Goal: Connect with others: Connect with others

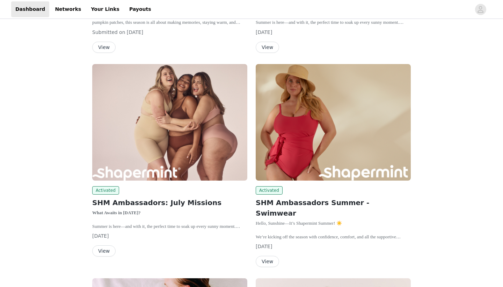
scroll to position [209, 0]
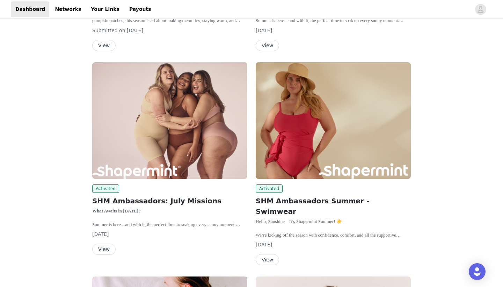
click at [108, 248] on button "View" at bounding box center [103, 248] width 23 height 11
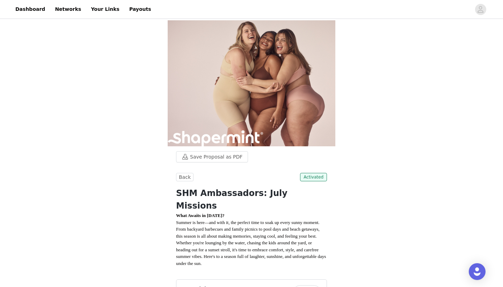
scroll to position [209, 0]
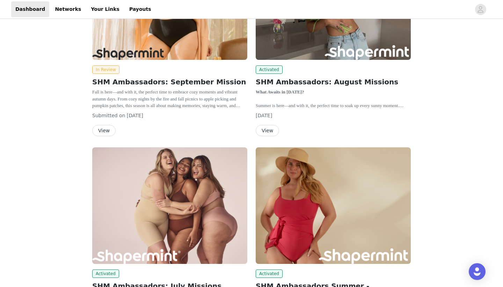
scroll to position [124, 0]
click at [273, 131] on button "View" at bounding box center [267, 129] width 23 height 11
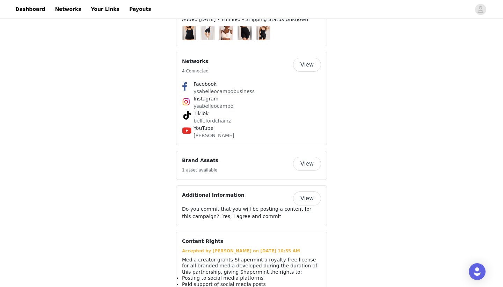
scroll to position [464, 0]
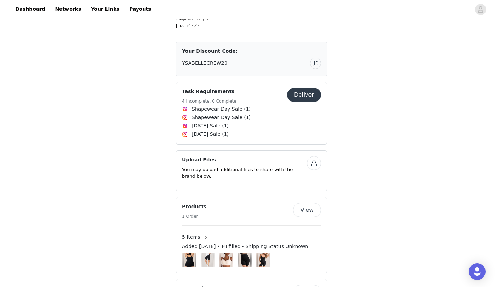
scroll to position [239, 0]
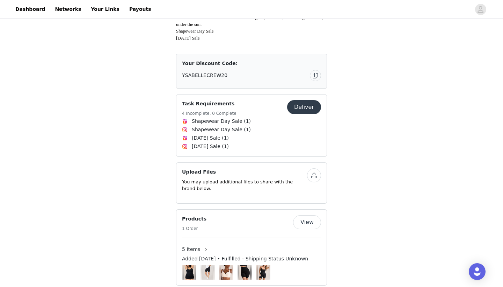
click at [206, 113] on h5 "4 Incomplete, 0 Complete" at bounding box center [209, 113] width 55 height 6
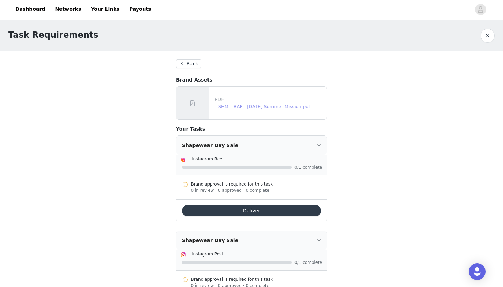
click at [235, 108] on link "_ SHM _ BAP - August 2025 Summer Mission.pdf" at bounding box center [263, 106] width 96 height 5
click at [137, 153] on div "Task Requirements Back Brand Assets PDF _ SHM _ BAP - August 2025 Summer Missio…" at bounding box center [251, 272] width 503 height 504
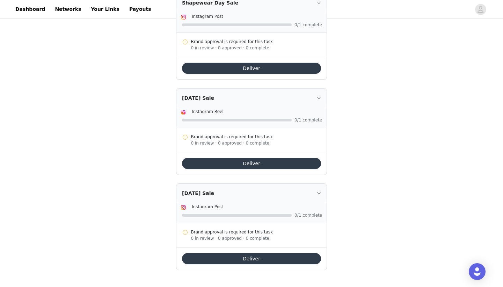
scroll to position [237, 0]
click at [93, 110] on div "Task Requirements Back Brand Assets PDF _ SHM _ BAP - August 2025 Summer Missio…" at bounding box center [251, 35] width 503 height 504
click at [32, 9] on link "Dashboard" at bounding box center [30, 9] width 38 height 16
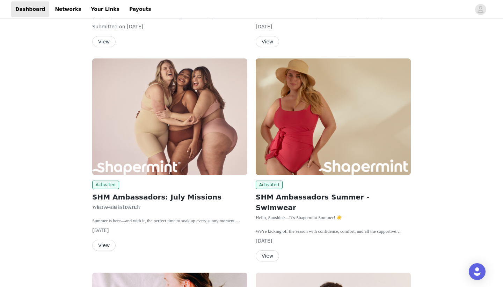
scroll to position [215, 0]
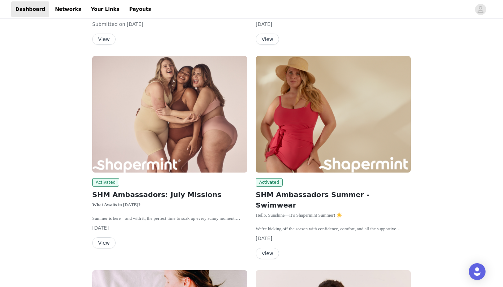
click at [269, 247] on button "View" at bounding box center [267, 252] width 23 height 11
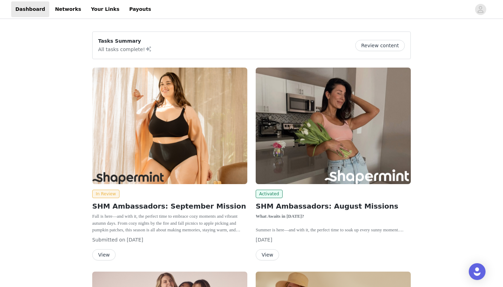
click at [109, 258] on button "View" at bounding box center [103, 254] width 23 height 11
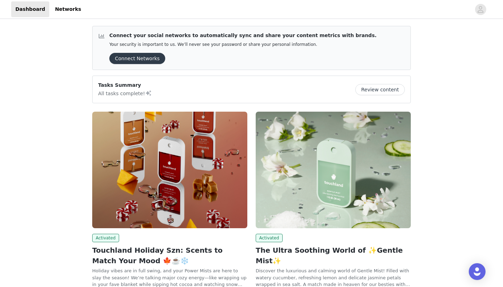
click at [59, 160] on div "Connect your social networks to automatically sync and share your content metri…" at bounding box center [251, 281] width 503 height 523
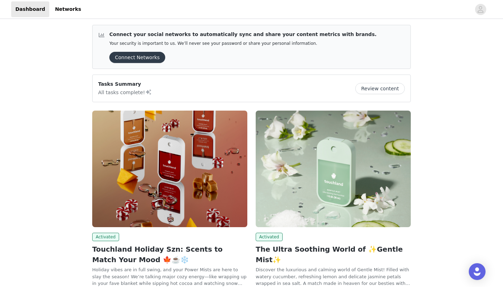
scroll to position [1, 0]
click at [135, 59] on button "Connect Networks" at bounding box center [137, 57] width 56 height 11
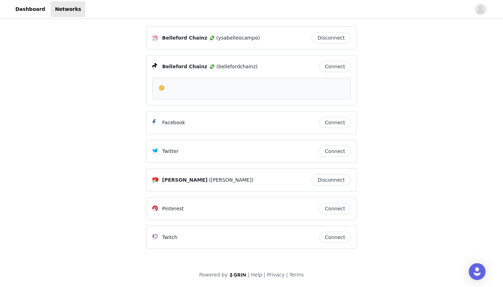
scroll to position [5, 0]
click at [124, 93] on div "Belleford Chainz 💸 (ysabelleocampo) Disconnect Belleford Chainz 💸 (bellefordcha…" at bounding box center [251, 151] width 503 height 272
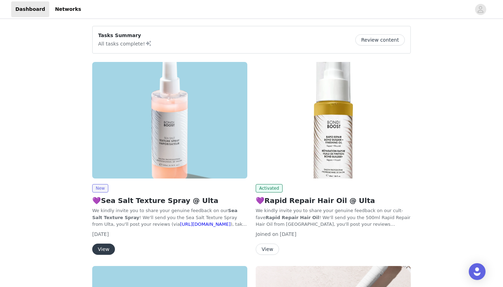
click at [107, 249] on button "View" at bounding box center [103, 248] width 23 height 11
click at [63, 13] on link "Networks" at bounding box center [68, 9] width 35 height 16
